Goal: Check status: Check status

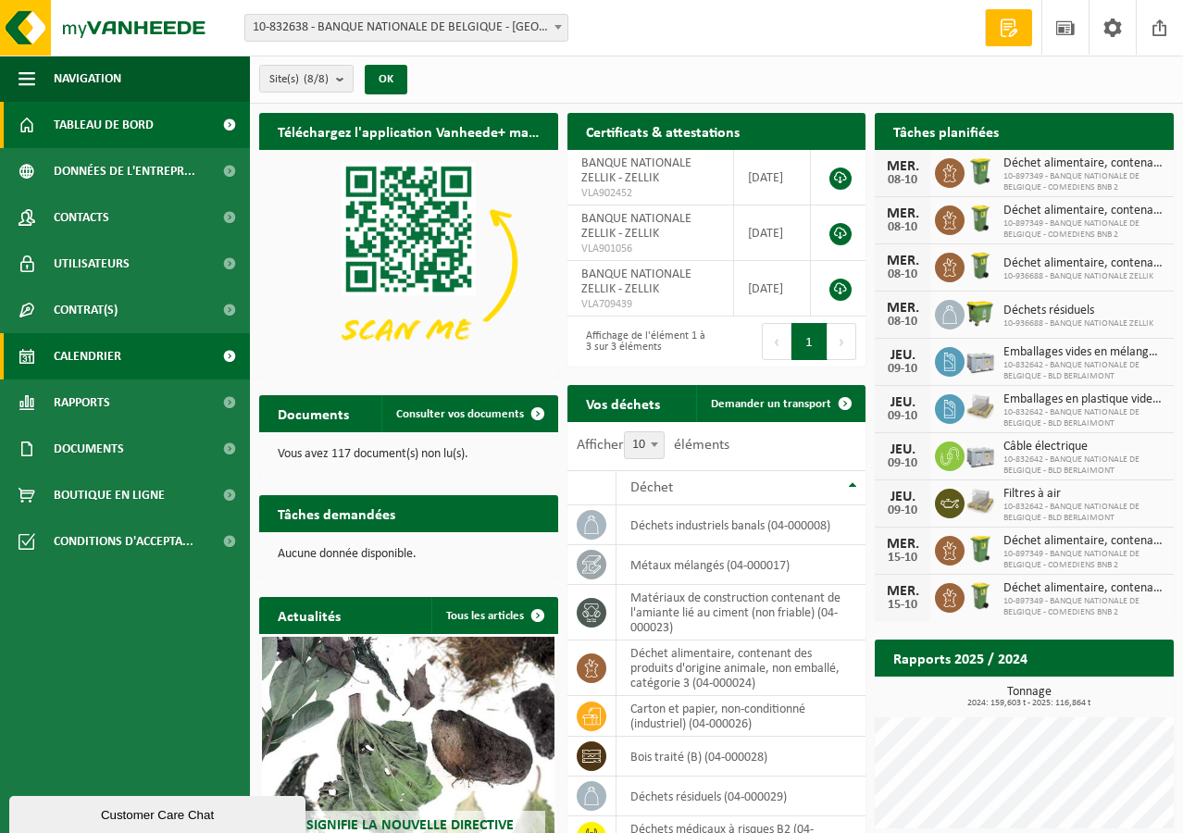
click at [104, 346] on span "Calendrier" at bounding box center [88, 356] width 68 height 46
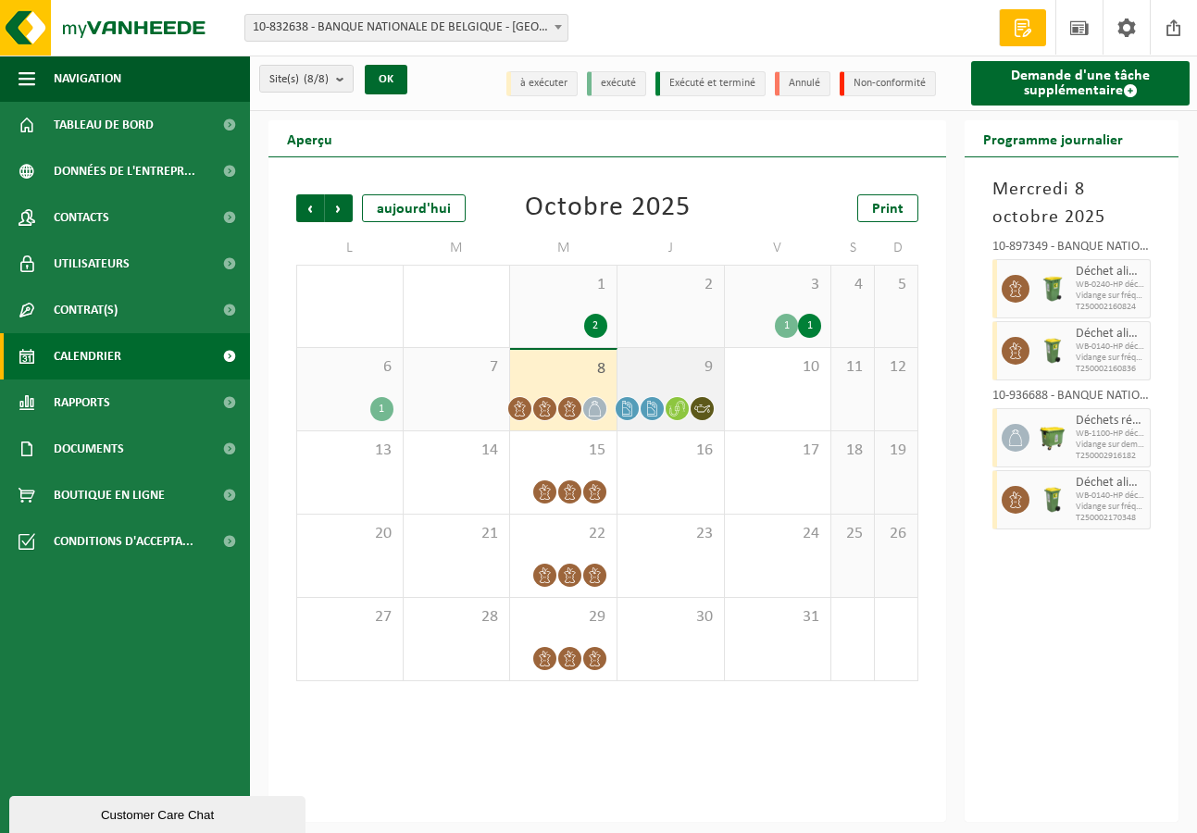
click at [681, 378] on span "9" at bounding box center [671, 367] width 88 height 20
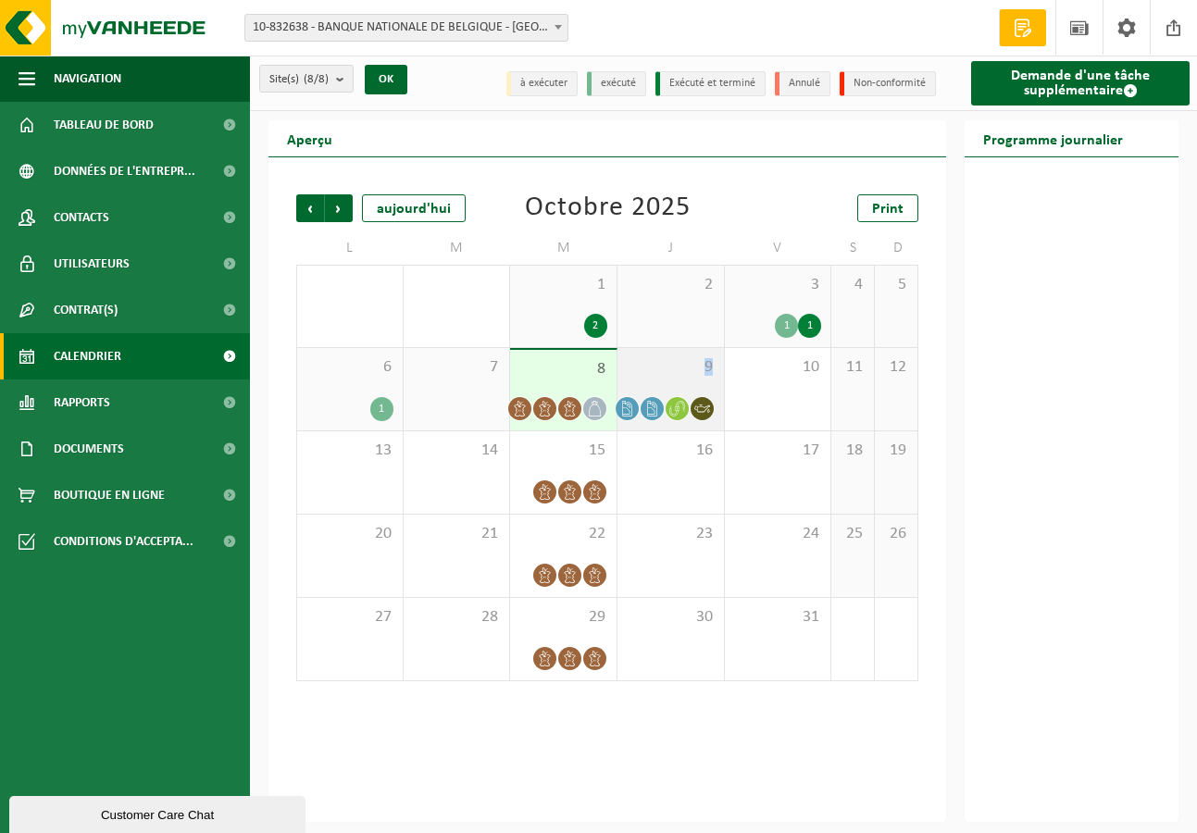
click at [680, 378] on span "9" at bounding box center [671, 367] width 88 height 20
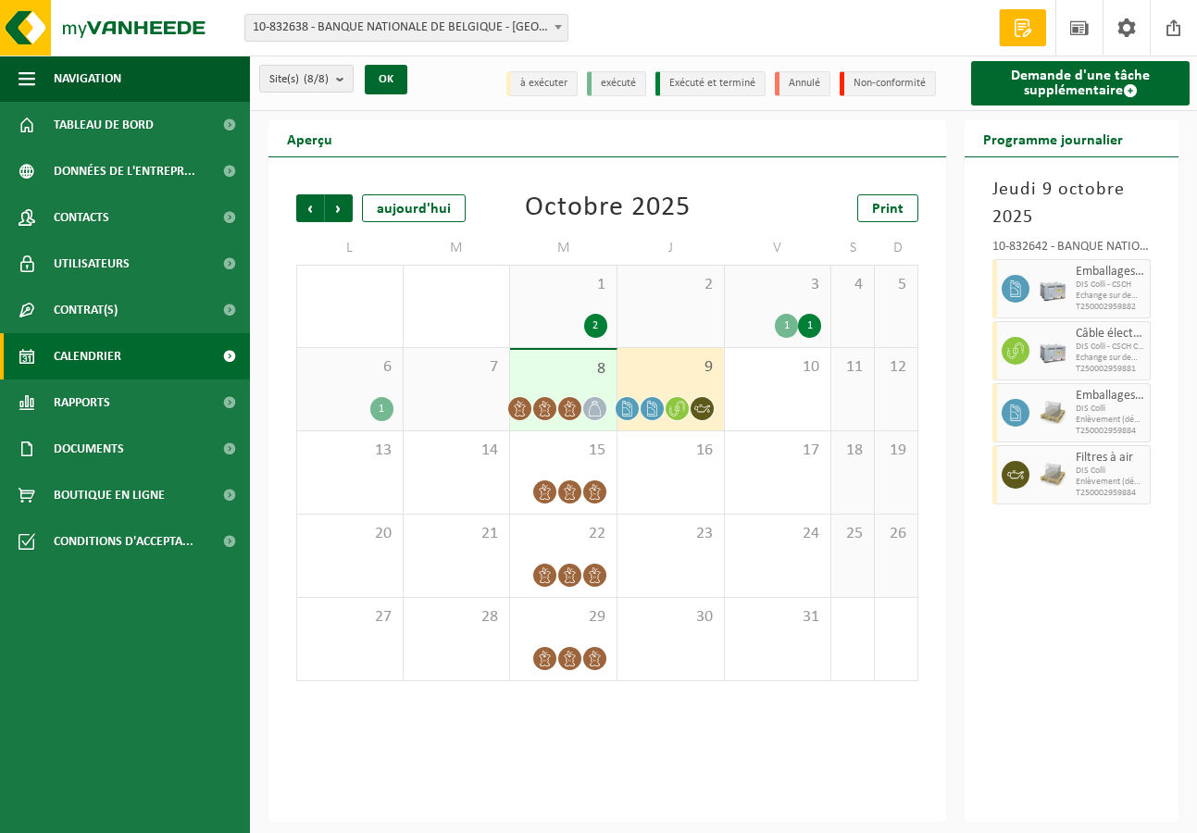
click at [1076, 632] on div "[DATE] 10-832642 - BANQUE NATIONALE DE BELGIQUE - BLD BERLAIMONT - [GEOGRAPHIC_…" at bounding box center [1072, 489] width 214 height 665
click at [1070, 618] on div "[DATE] 10-832642 - BANQUE NATIONALE DE BELGIQUE - BLD BERLAIMONT - [GEOGRAPHIC_…" at bounding box center [1072, 489] width 214 height 665
drag, startPoint x: 1070, startPoint y: 618, endPoint x: 1052, endPoint y: 534, distance: 86.3
click at [1070, 618] on div "[DATE] 10-832642 - BANQUE NATIONALE DE BELGIQUE - BLD BERLAIMONT - [GEOGRAPHIC_…" at bounding box center [1072, 489] width 214 height 665
